Goal: Task Accomplishment & Management: Manage account settings

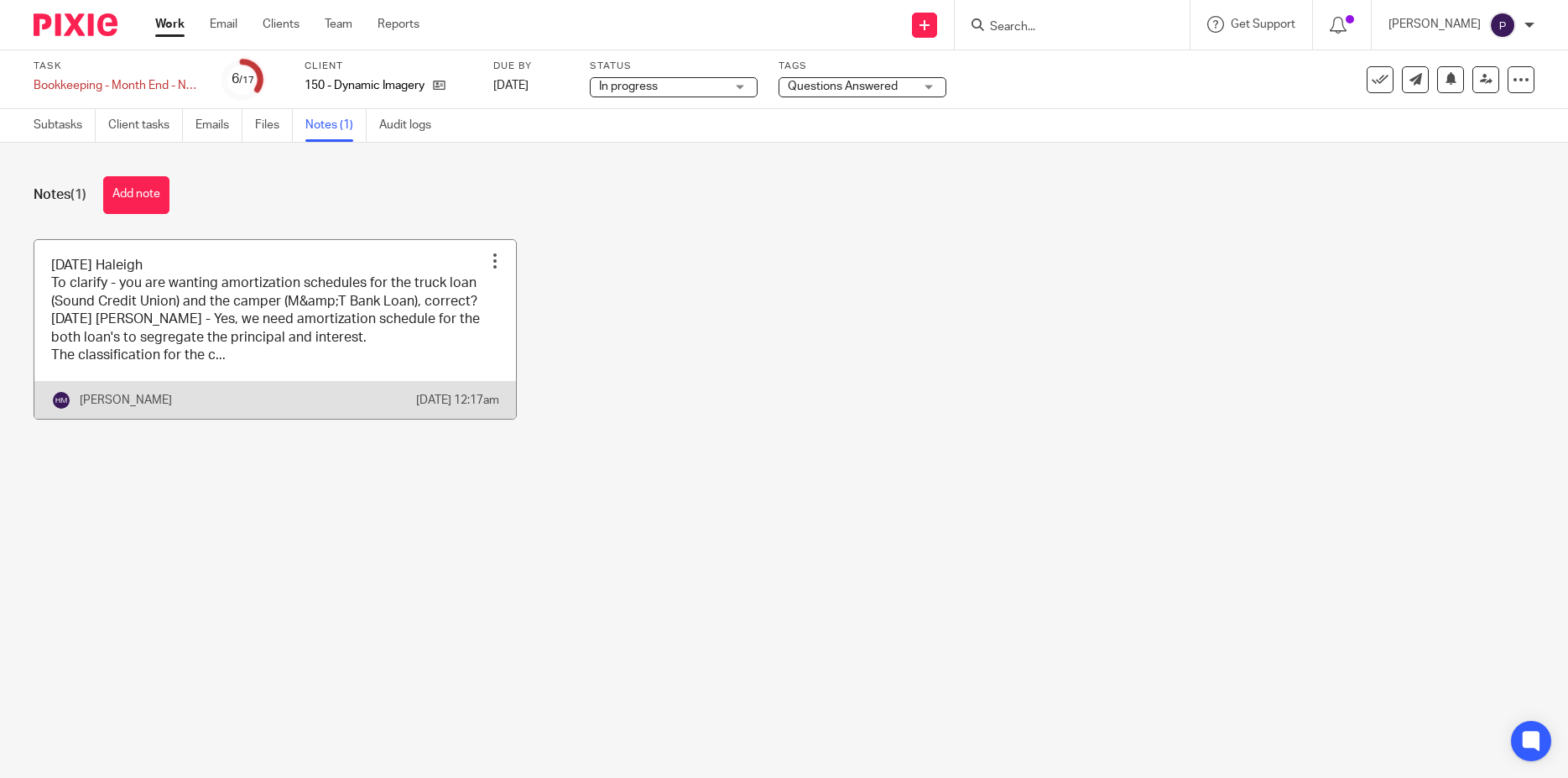
click at [385, 284] on link at bounding box center [275, 330] width 482 height 179
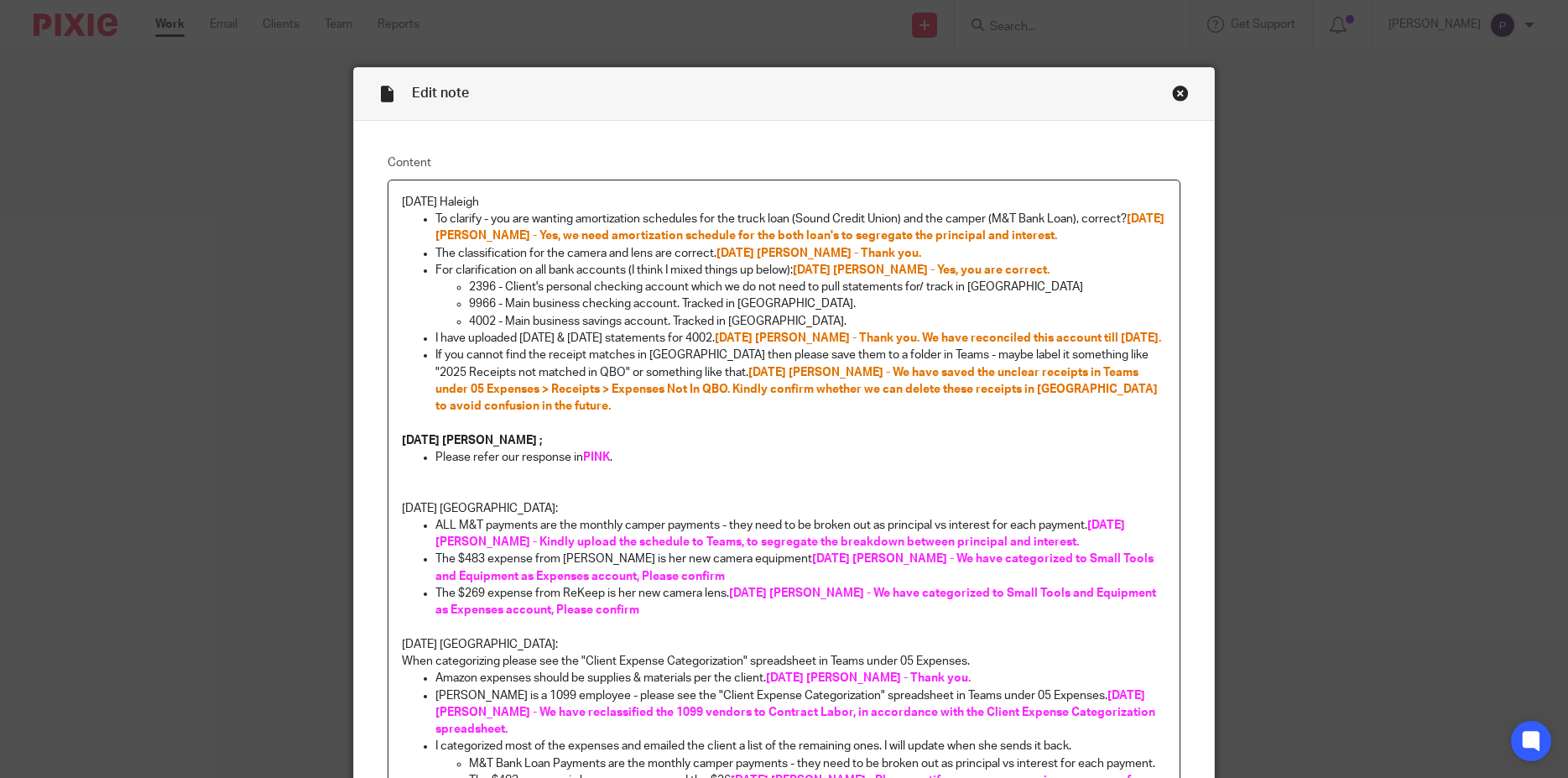
click at [603, 388] on span "08/12/2025 Penny - We have saved the unclear receipts in Teams under 05 Expense…" at bounding box center [798, 389] width 725 height 47
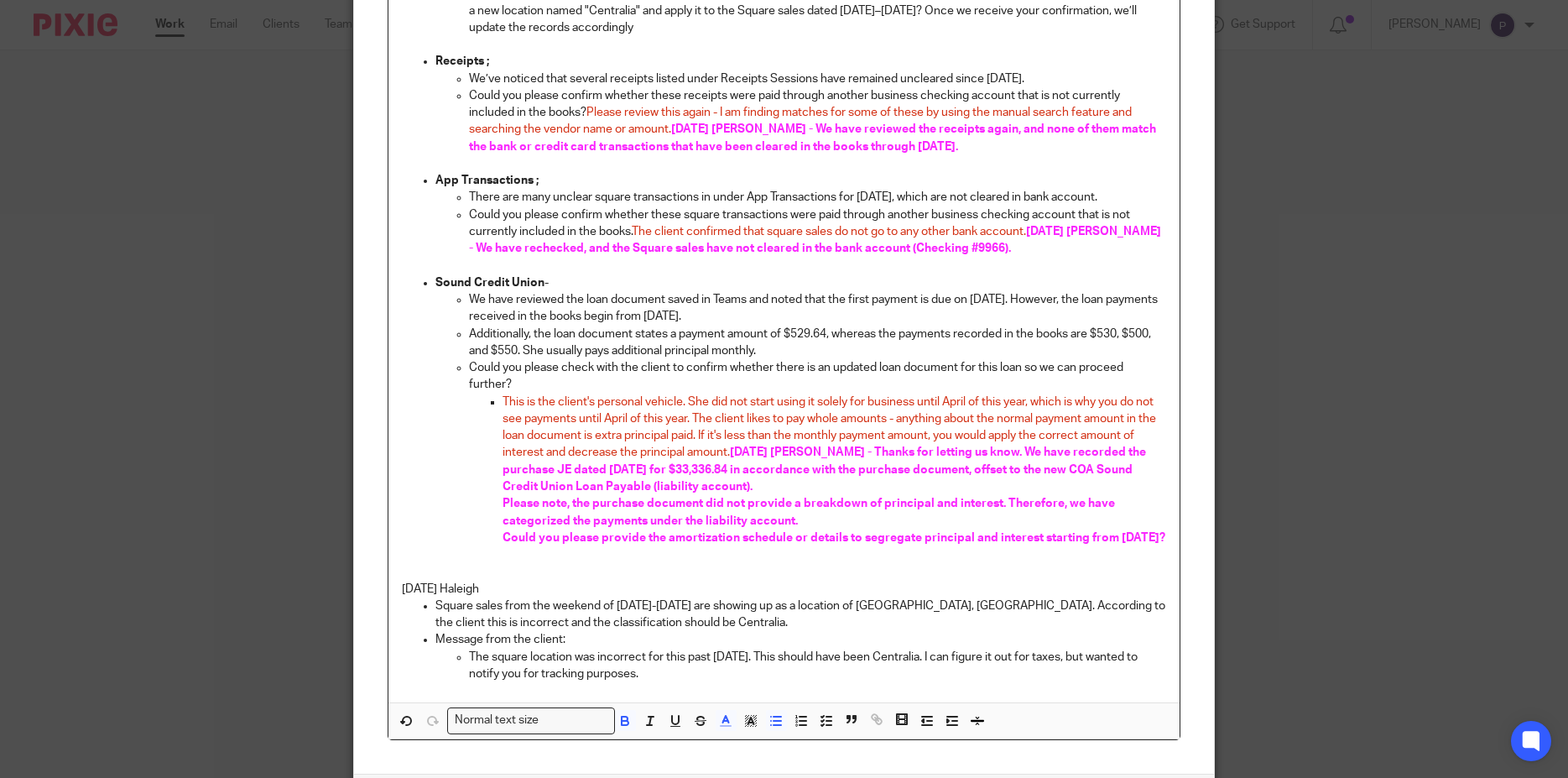
scroll to position [1585, 0]
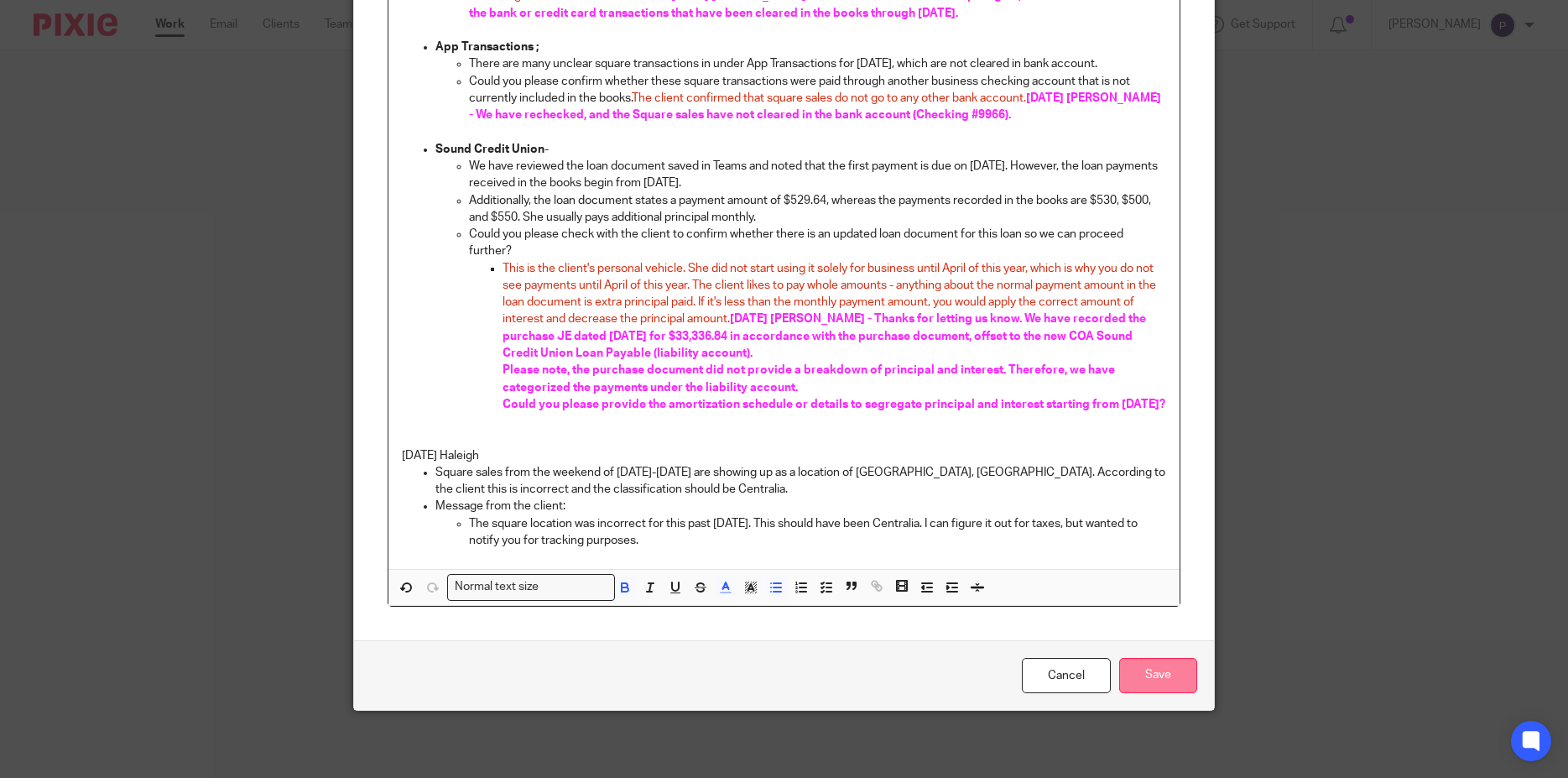
click at [1150, 674] on input "Save" at bounding box center [1158, 676] width 78 height 36
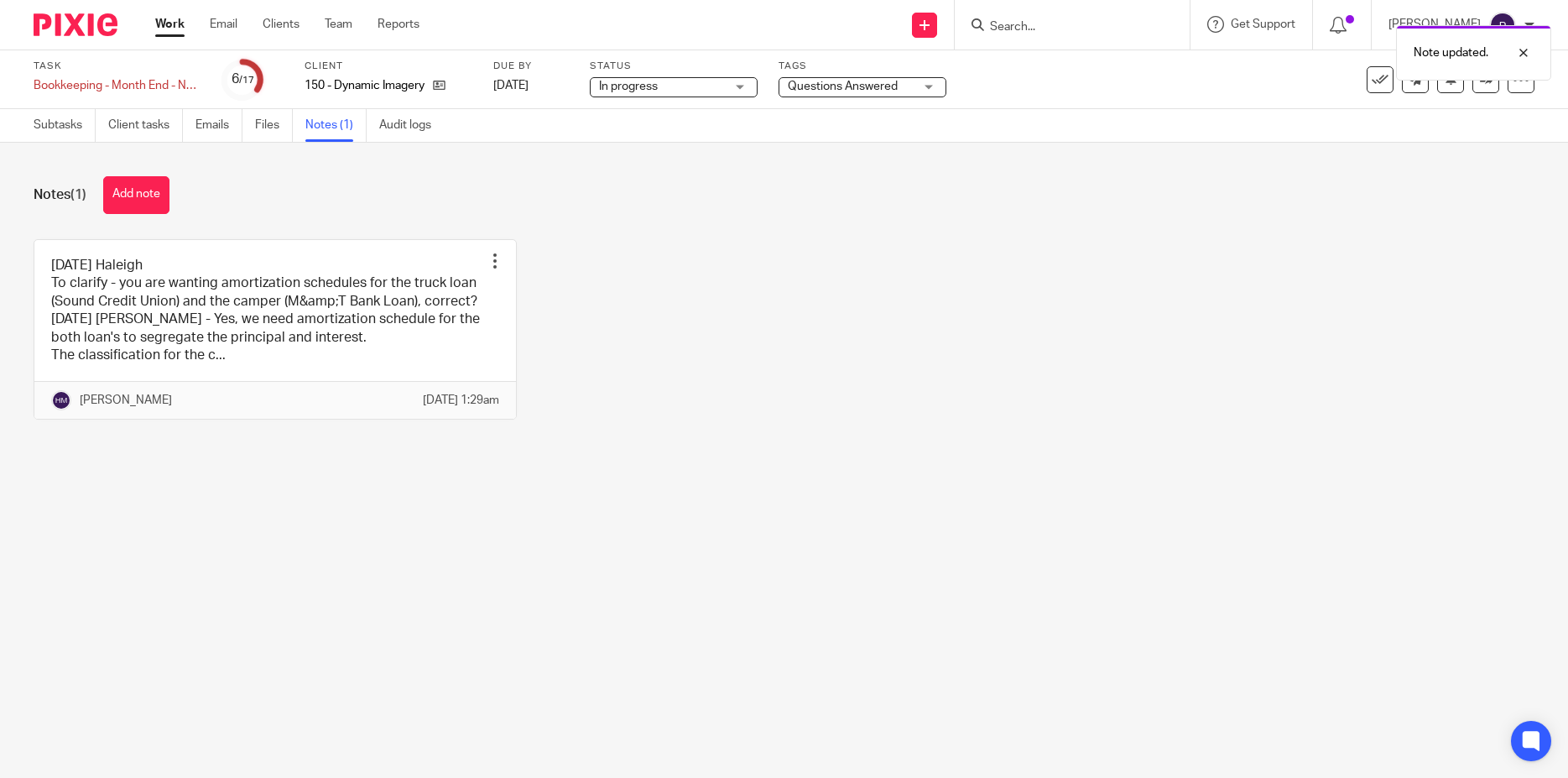
click at [839, 90] on span "Questions Answered" at bounding box center [843, 86] width 110 height 11
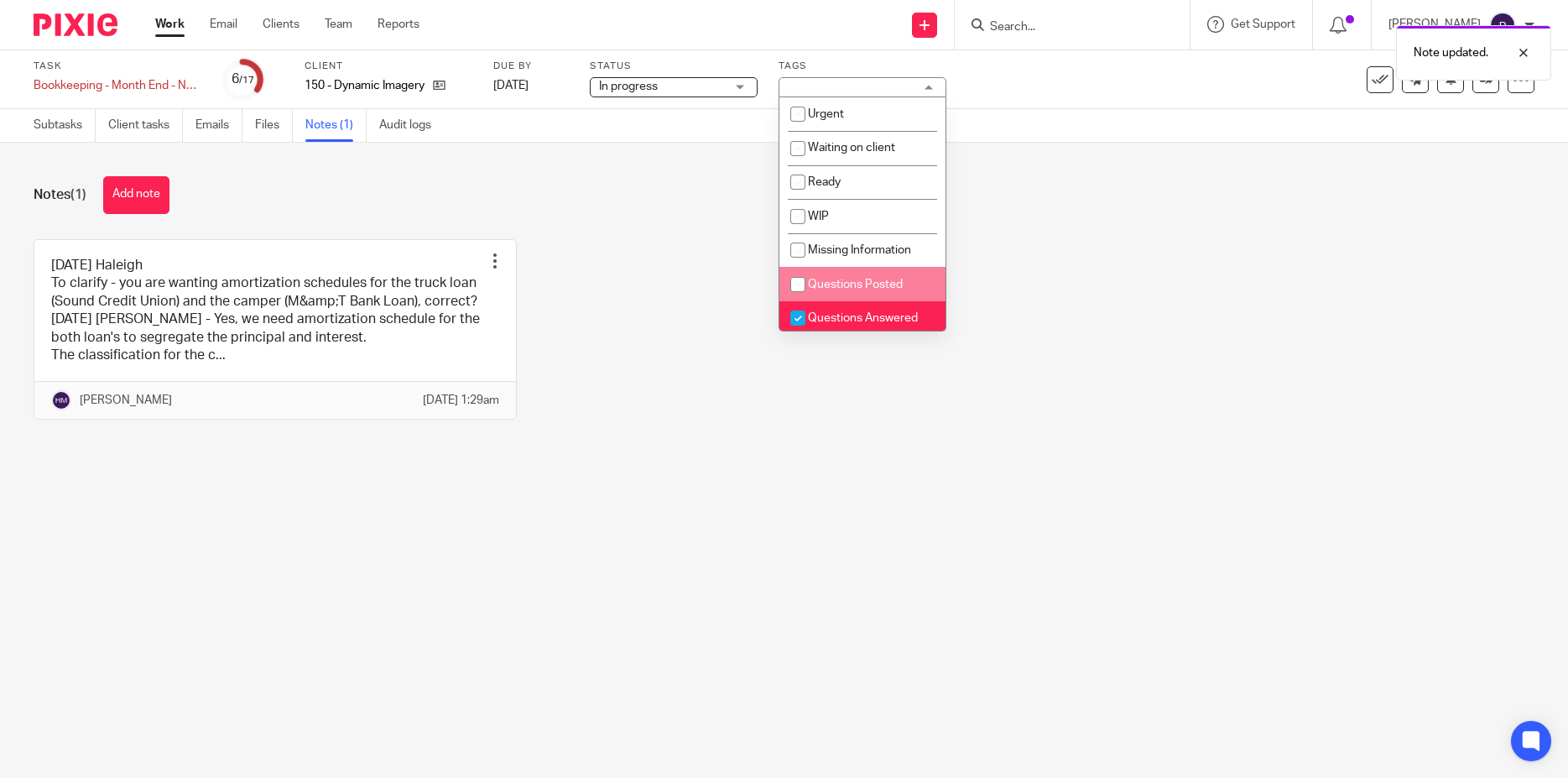
drag, startPoint x: 793, startPoint y: 287, endPoint x: 814, endPoint y: 302, distance: 25.8
click at [793, 287] on input "checkbox" at bounding box center [798, 285] width 32 height 32
checkbox input "true"
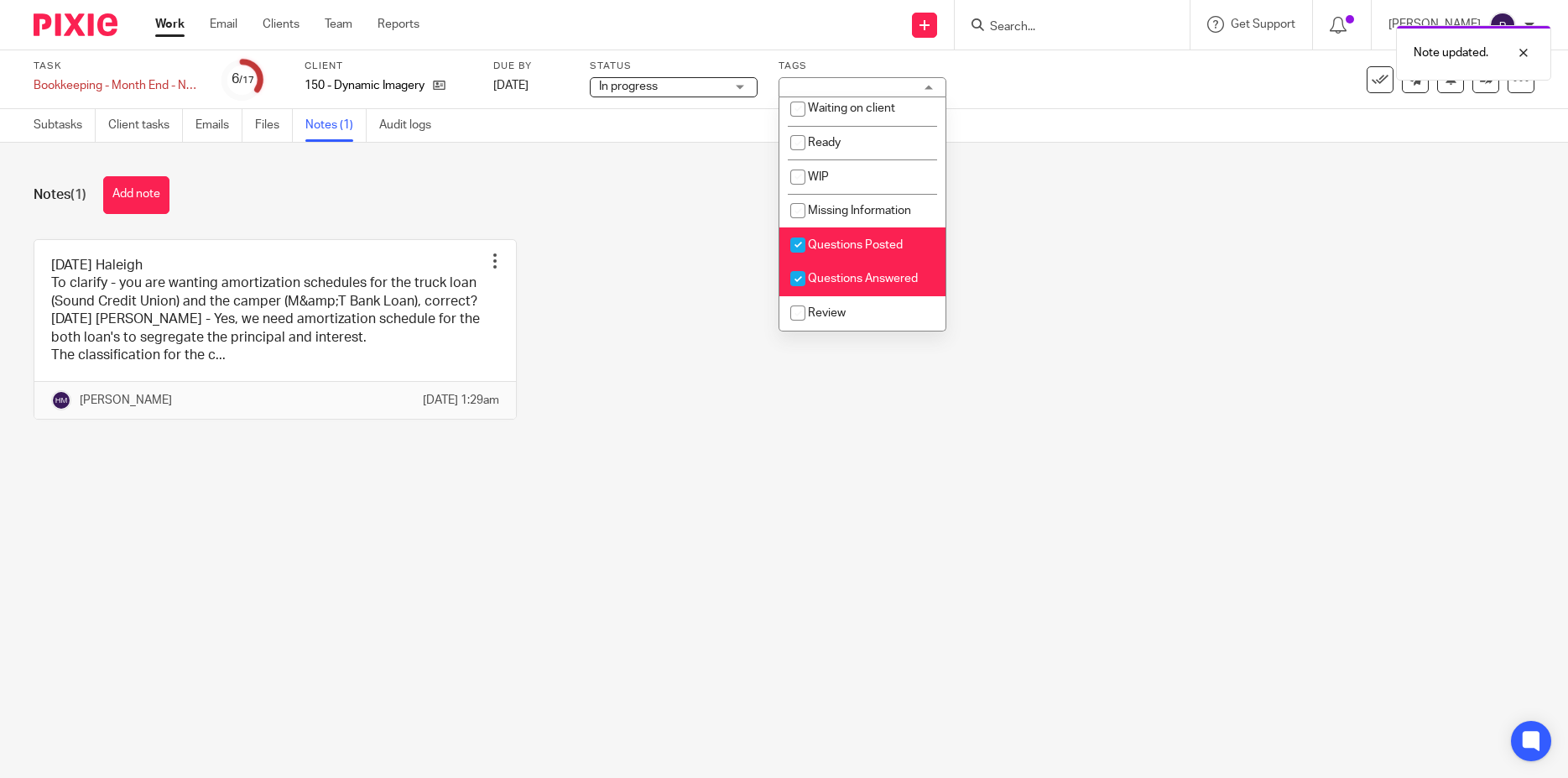
click at [793, 274] on input "checkbox" at bounding box center [798, 279] width 32 height 32
checkbox input "false"
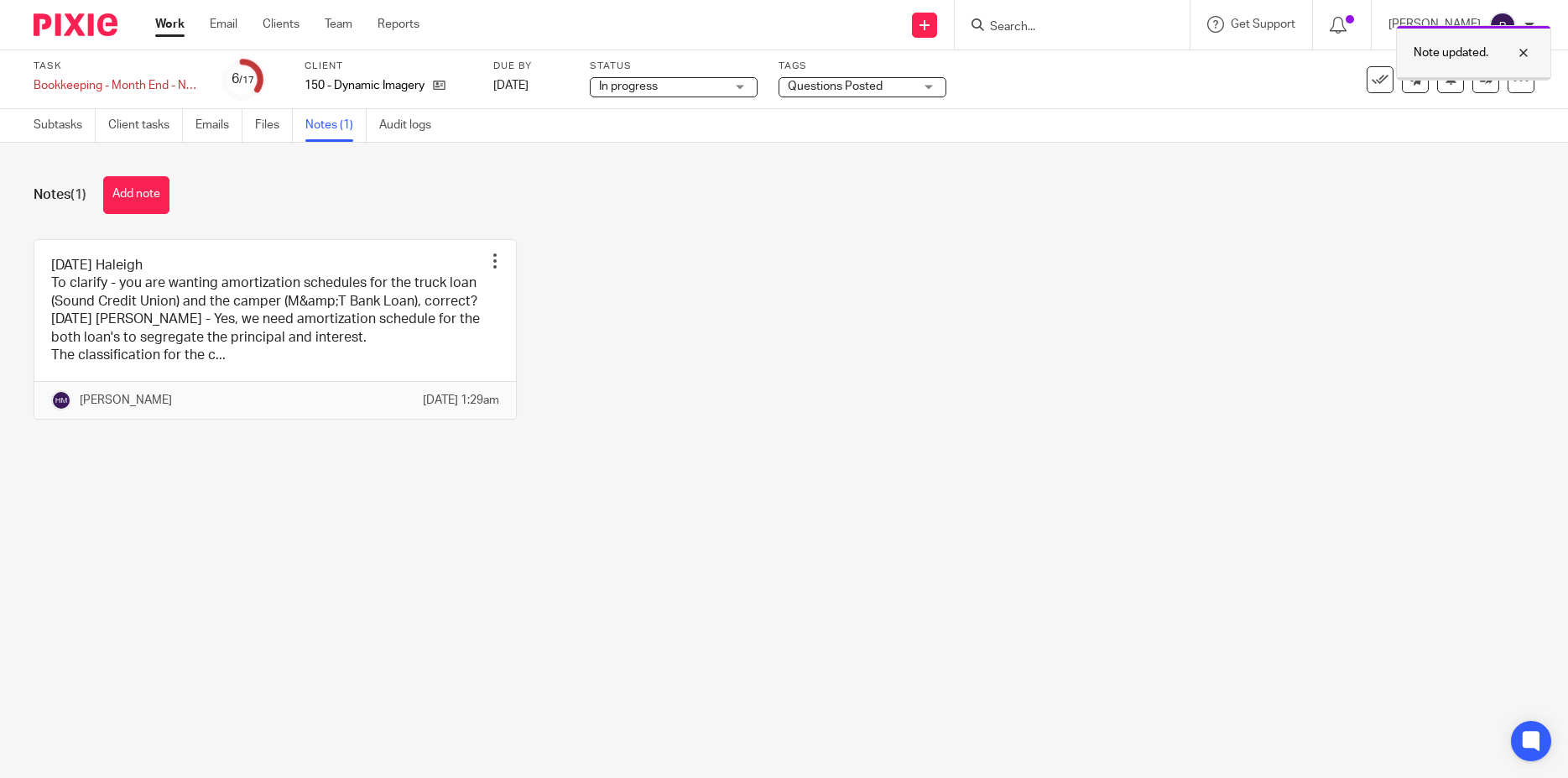
click at [1473, 80] on div "Note updated." at bounding box center [1474, 53] width 156 height 55
click at [1473, 88] on link at bounding box center [1486, 79] width 27 height 27
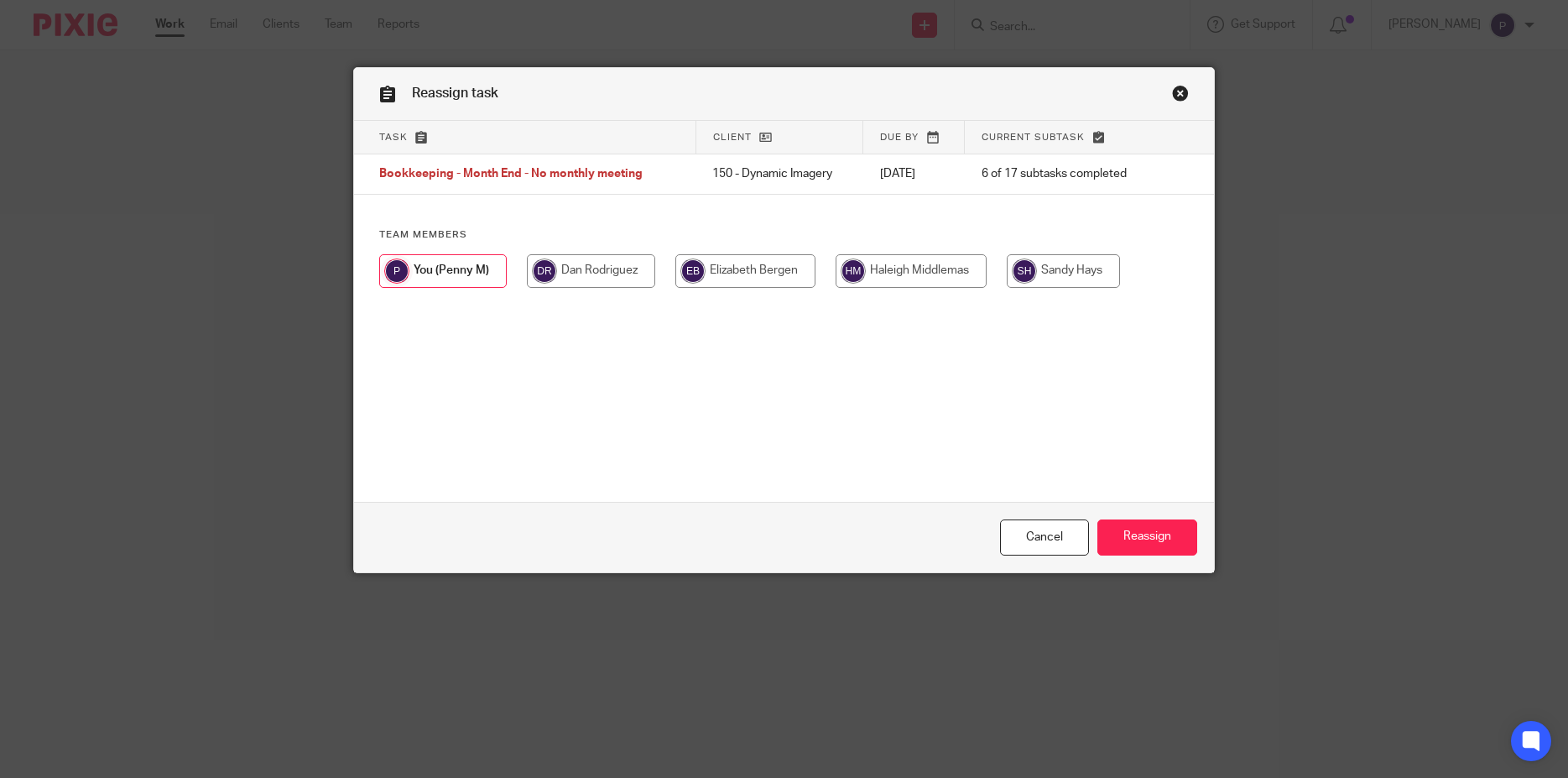
click at [898, 270] on input "radio" at bounding box center [911, 271] width 151 height 33
radio input "true"
click at [1132, 538] on input "Reassign" at bounding box center [1148, 537] width 100 height 36
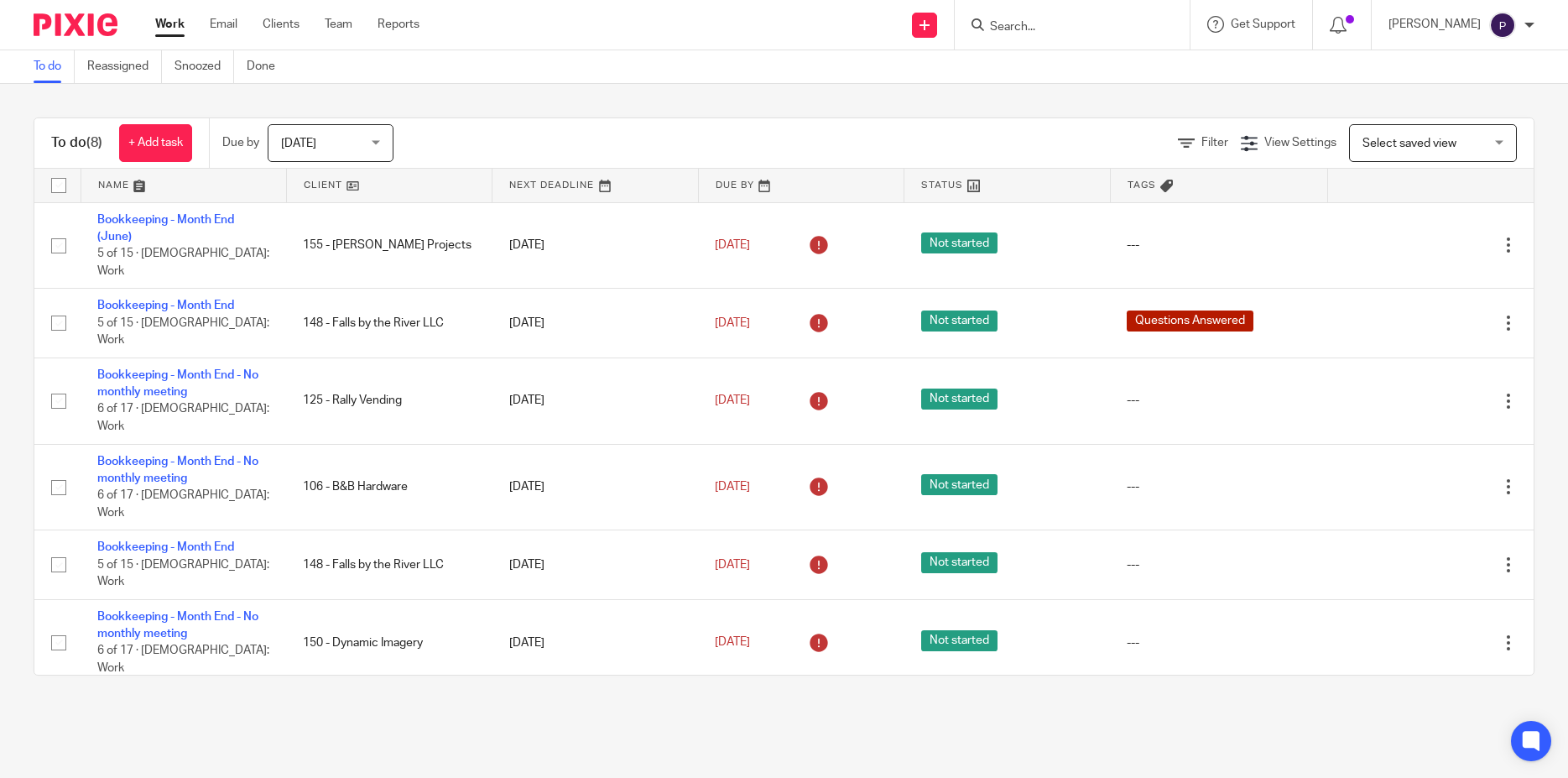
click at [144, 715] on main "To do Reassigned Snoozed Done To do (8) + Add task Due by [DATE] [DATE] [DATE] …" at bounding box center [784, 389] width 1568 height 778
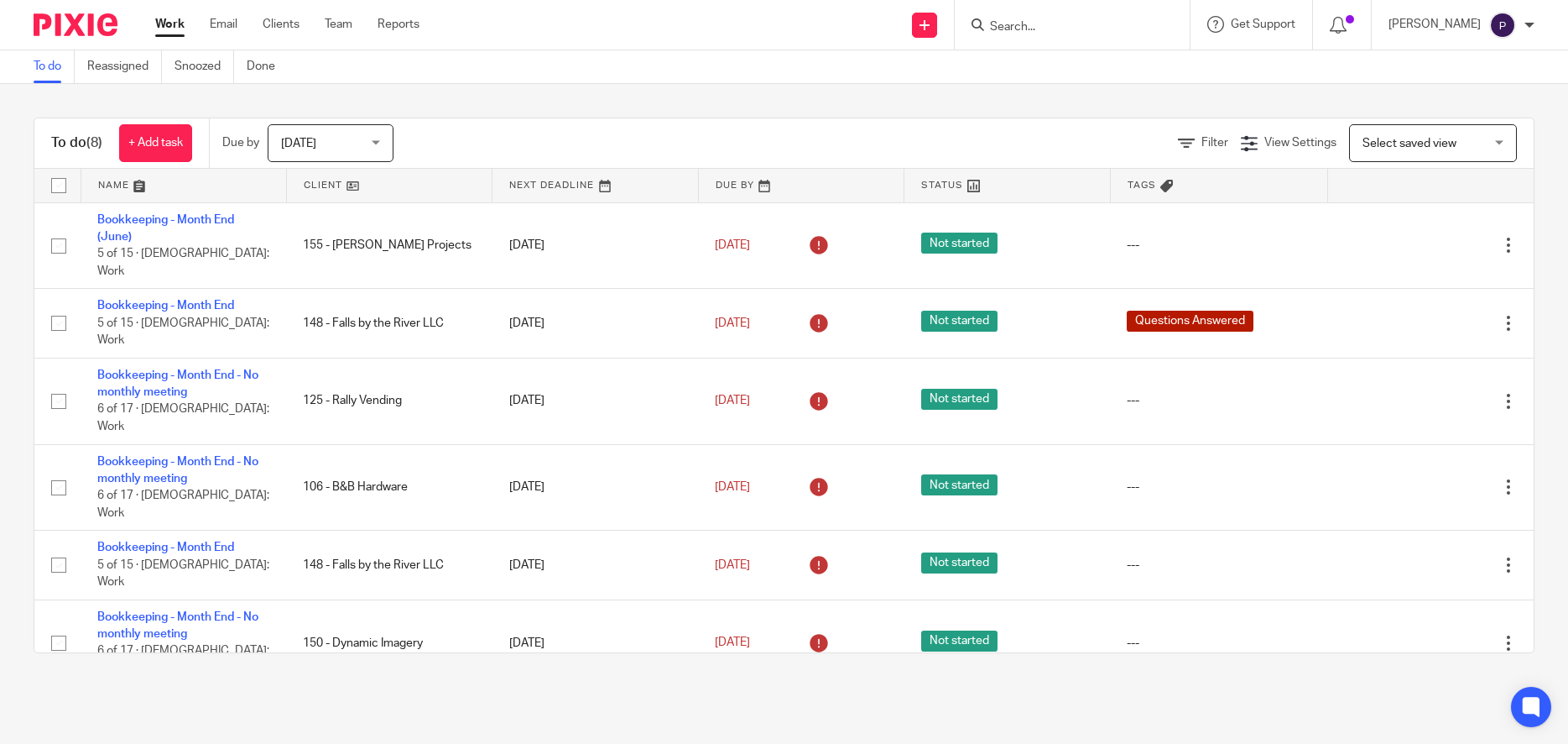
scroll to position [102, 0]
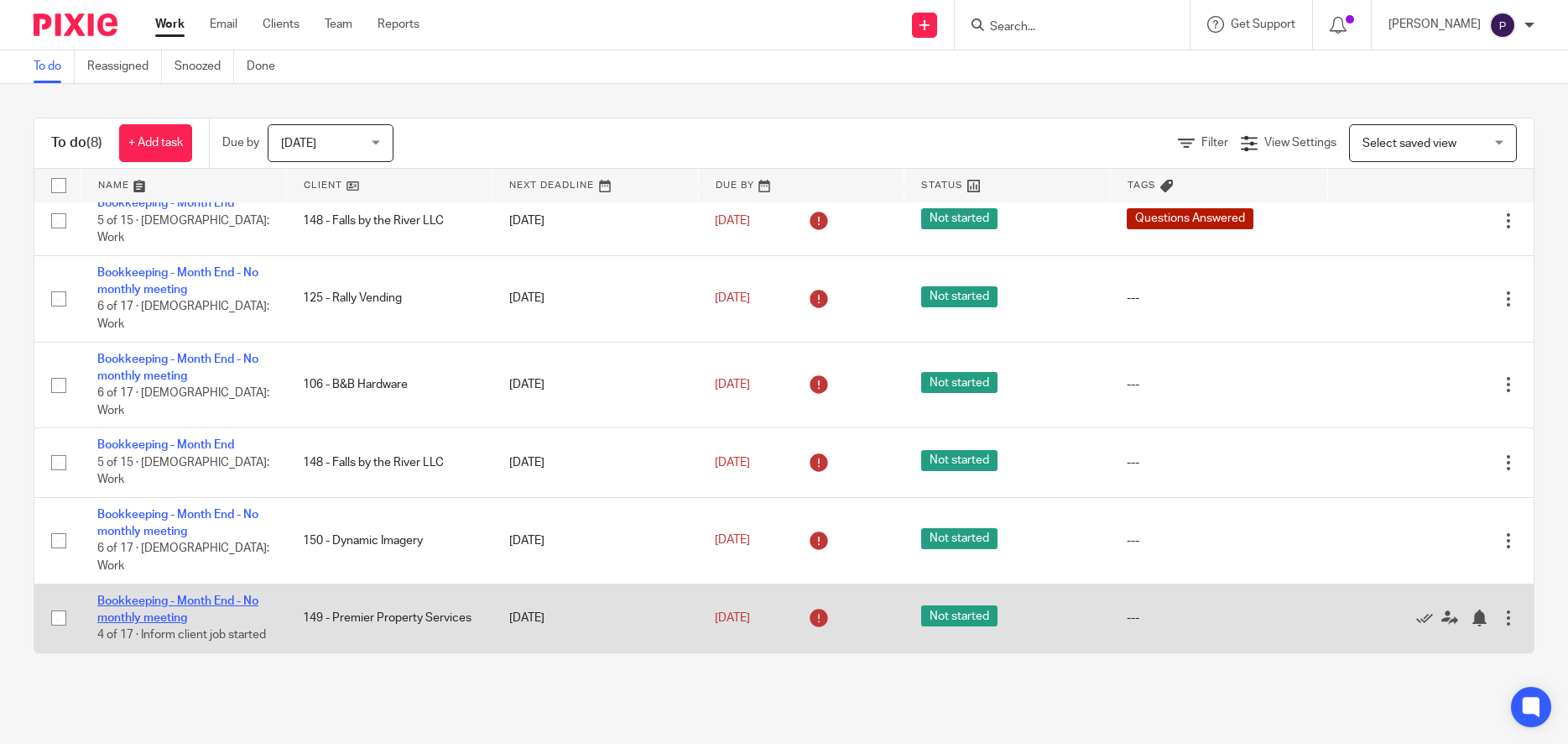
click at [195, 595] on link "Bookkeeping - Month End - No monthly meeting" at bounding box center [178, 609] width 161 height 28
